Goal: Information Seeking & Learning: Learn about a topic

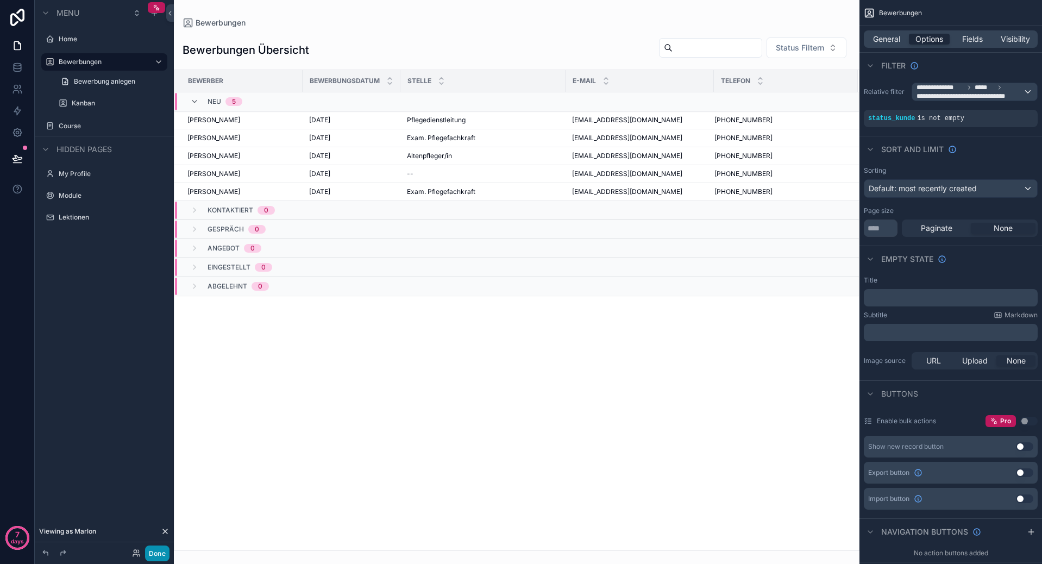
click at [158, 556] on button "Done" at bounding box center [157, 553] width 24 height 16
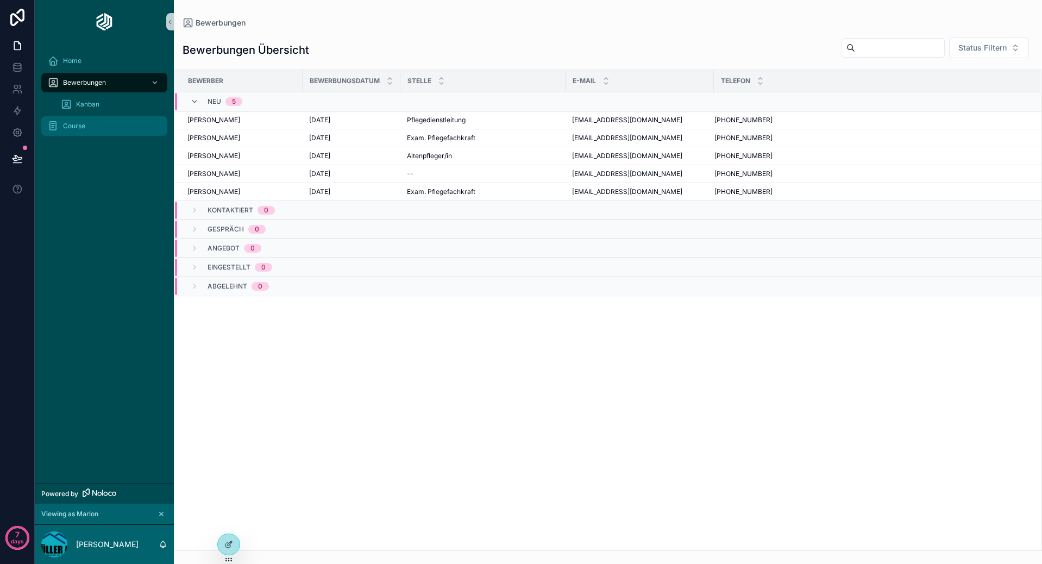
click at [106, 130] on div "Course" at bounding box center [104, 125] width 113 height 17
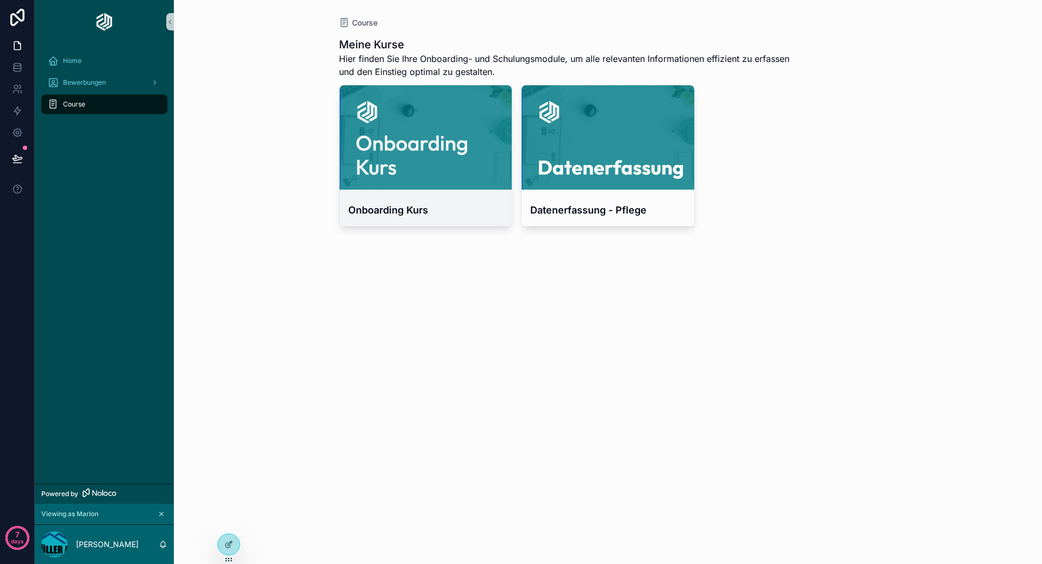
click at [422, 185] on div "scrollable content" at bounding box center [425, 137] width 173 height 104
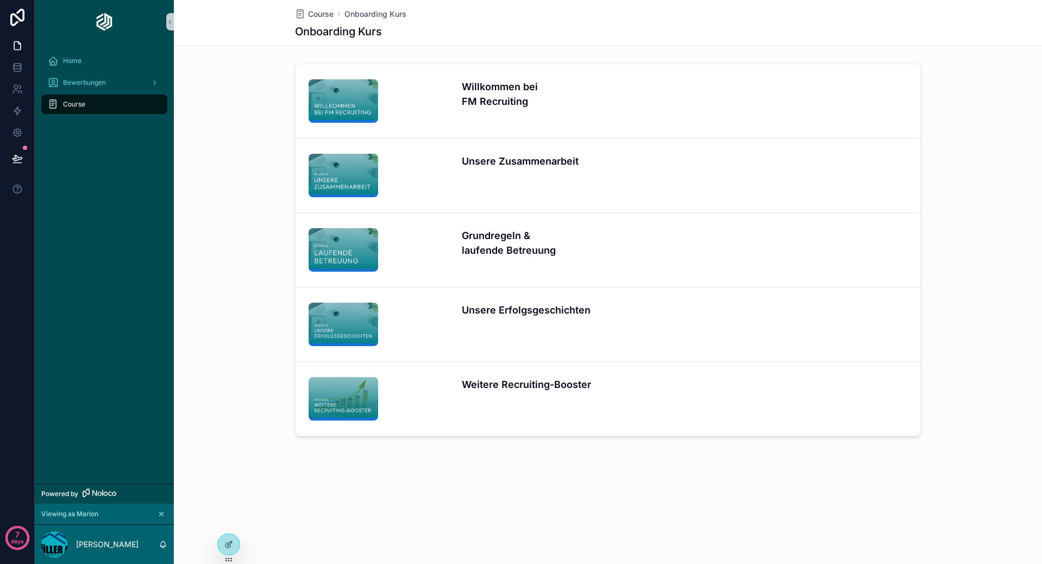
click at [422, 185] on div "scrollable content" at bounding box center [379, 175] width 140 height 43
click at [448, 62] on div "Willkommen bei FM Recruiting Unsere Zusammenarbeit Grundregeln & laufende Betre…" at bounding box center [608, 252] width 868 height 386
click at [444, 95] on div "scrollable content" at bounding box center [379, 100] width 140 height 43
click at [529, 265] on div "Grundregeln & laufende Betreuung" at bounding box center [532, 249] width 140 height 43
click at [479, 339] on div "Unsere Erfolgsgeschichten" at bounding box center [532, 324] width 140 height 43
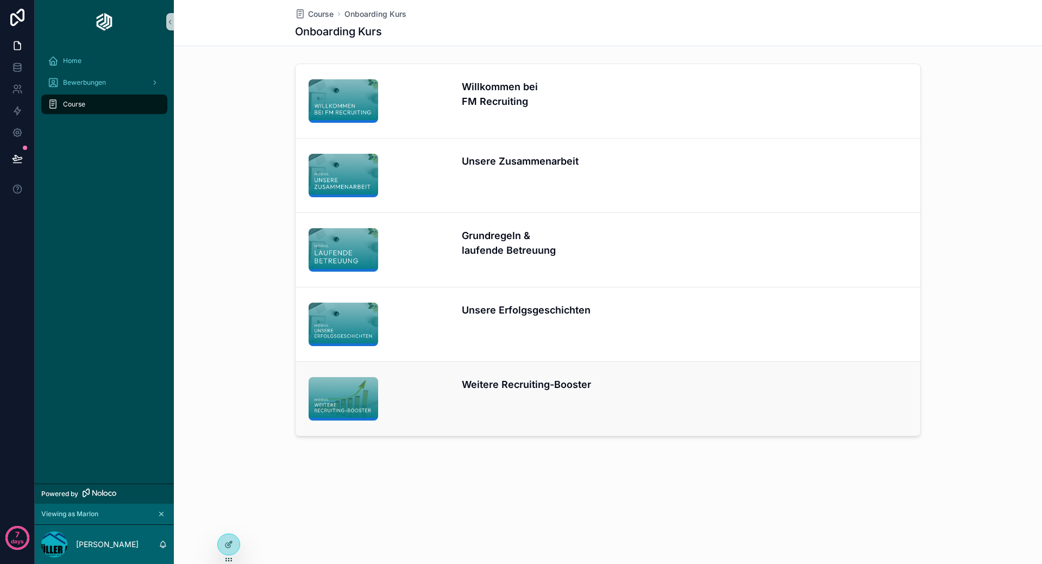
click at [562, 408] on div "Weitere Recruiting-Booster" at bounding box center [532, 398] width 140 height 43
click at [96, 83] on span "Bewerbungen" at bounding box center [84, 82] width 43 height 9
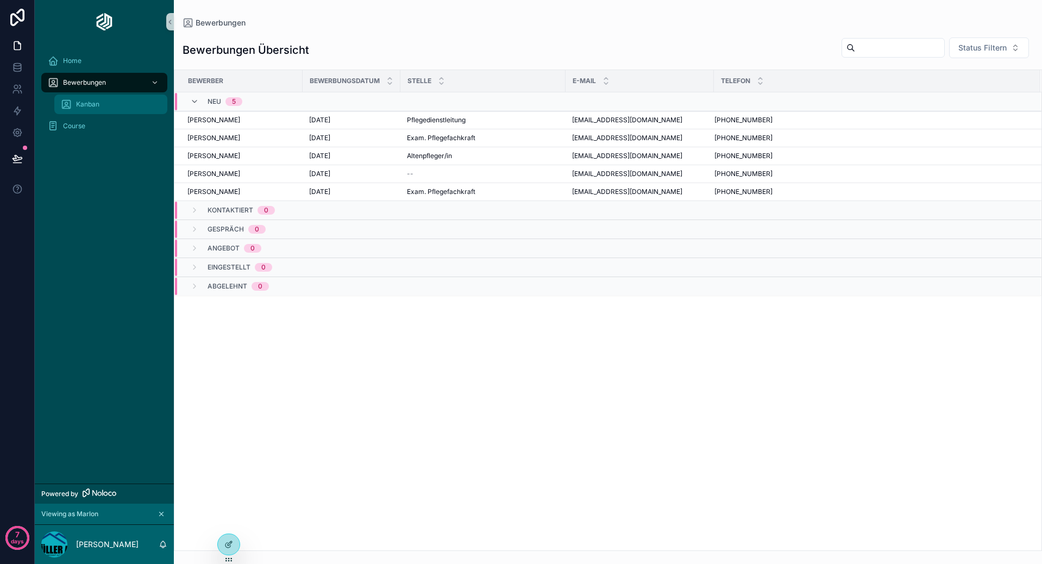
click at [66, 96] on div "Kanban" at bounding box center [111, 104] width 100 height 17
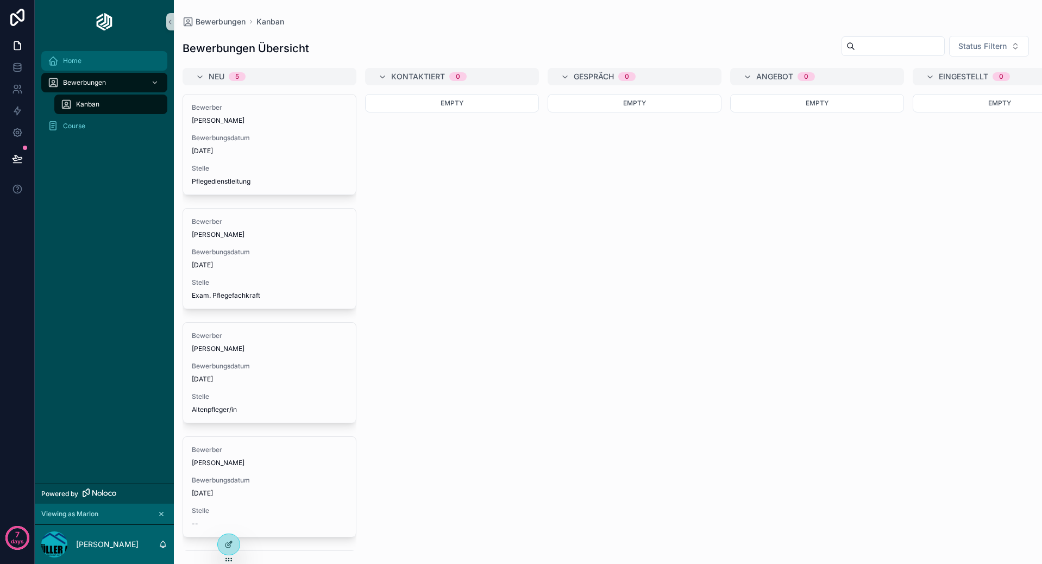
click at [89, 62] on div "Home" at bounding box center [104, 60] width 113 height 17
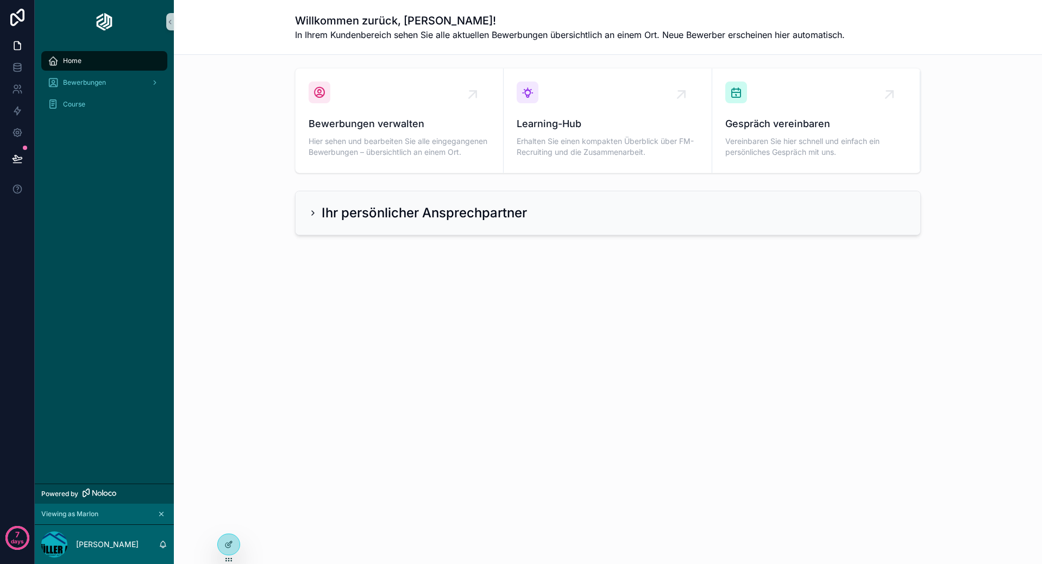
click at [508, 216] on h2 "Ihr persönlicher Ansprechpartner" at bounding box center [424, 212] width 205 height 17
click at [475, 212] on h2 "Ihr persönlicher Ansprechpartner" at bounding box center [424, 212] width 205 height 17
click at [71, 100] on span "Course" at bounding box center [74, 104] width 22 height 9
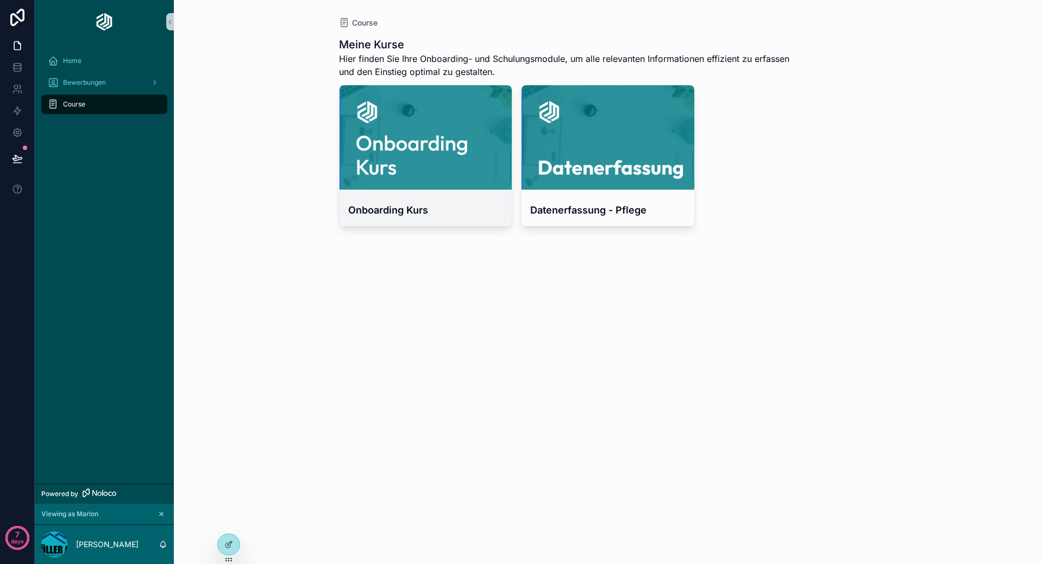
click at [446, 121] on div "scrollable content" at bounding box center [425, 137] width 173 height 104
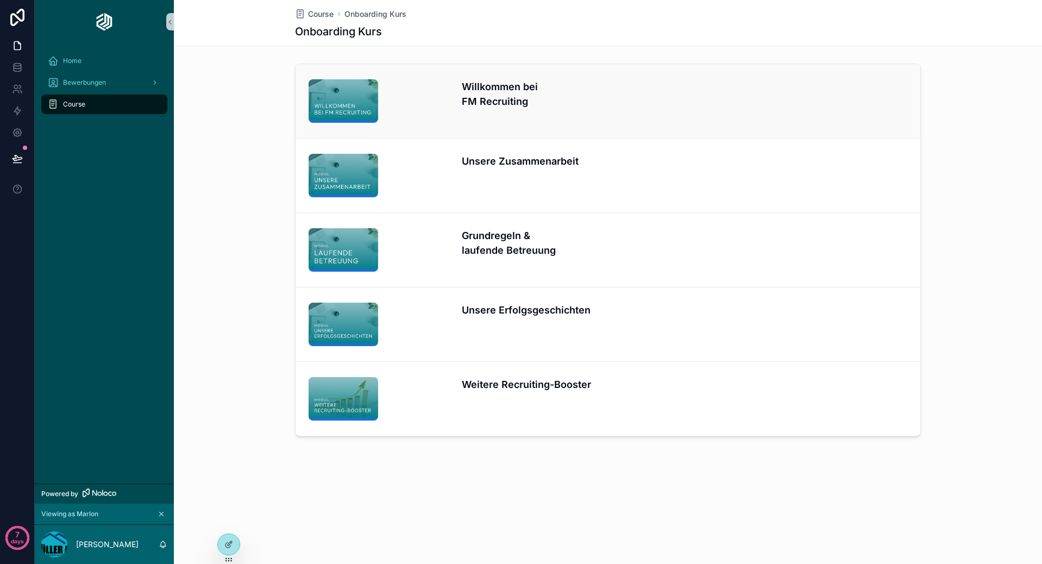
click at [485, 114] on div "Willkommen bei FM Recruiting" at bounding box center [532, 100] width 140 height 43
click at [100, 56] on div "Home" at bounding box center [104, 60] width 113 height 17
